Goal: Use online tool/utility: Utilize a website feature to perform a specific function

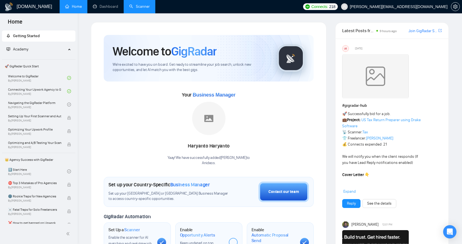
click at [146, 8] on link "Scanner" at bounding box center [139, 6] width 21 height 5
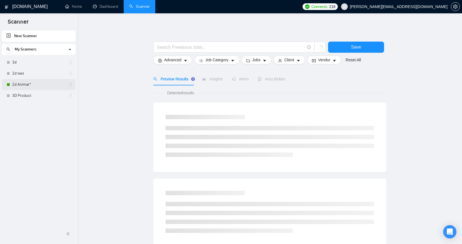
click at [28, 84] on link "2d Animat*" at bounding box center [38, 84] width 53 height 11
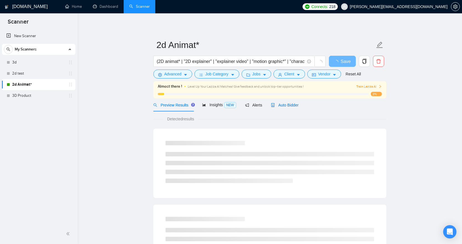
click at [297, 105] on span "Auto Bidder" at bounding box center [284, 105] width 27 height 4
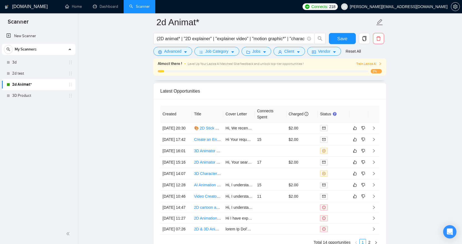
scroll to position [1418, 0]
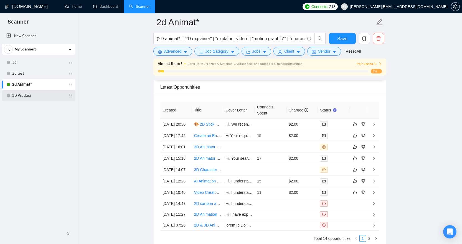
click at [51, 94] on link "3D Product" at bounding box center [38, 95] width 53 height 11
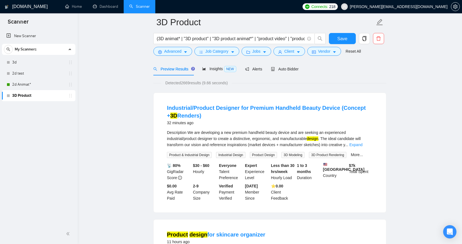
scroll to position [28, 0]
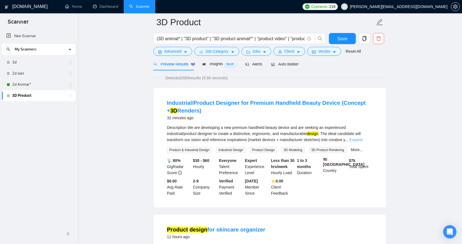
click at [361, 139] on link "Expand" at bounding box center [356, 140] width 13 height 4
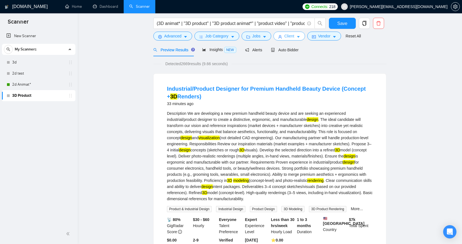
scroll to position [0, 0]
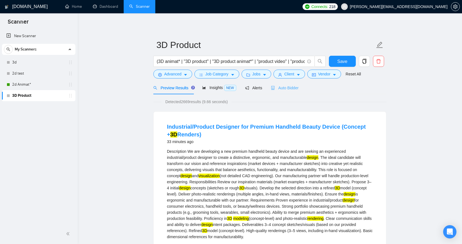
click at [287, 84] on div "Auto Bidder" at bounding box center [284, 87] width 27 height 13
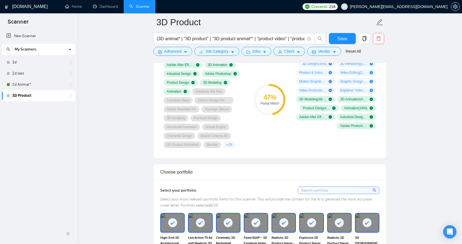
scroll to position [460, 0]
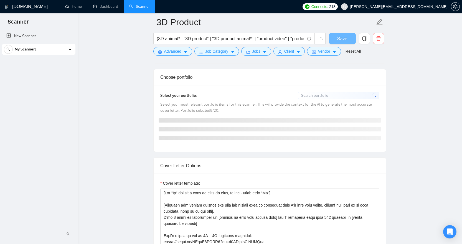
scroll to position [460, 0]
